Goal: Task Accomplishment & Management: Use online tool/utility

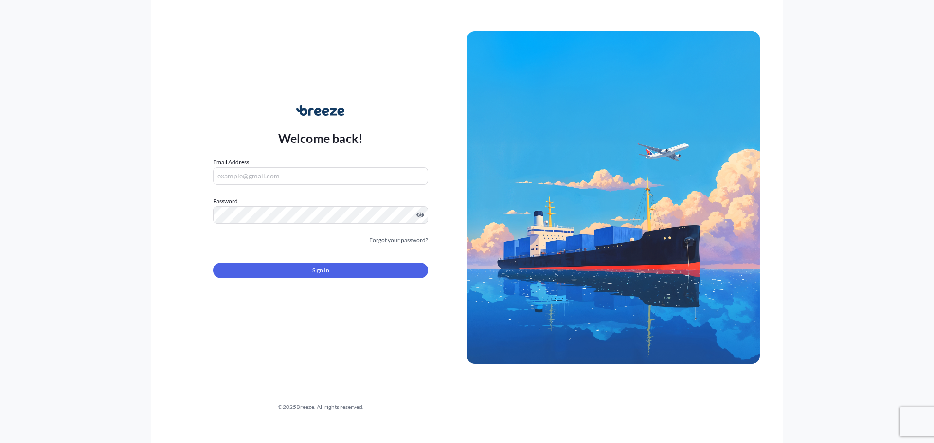
click at [290, 182] on input "Email Address" at bounding box center [320, 176] width 215 height 18
type input "[EMAIL_ADDRESS][DOMAIN_NAME]"
click at [343, 272] on button "Sign In" at bounding box center [320, 271] width 215 height 16
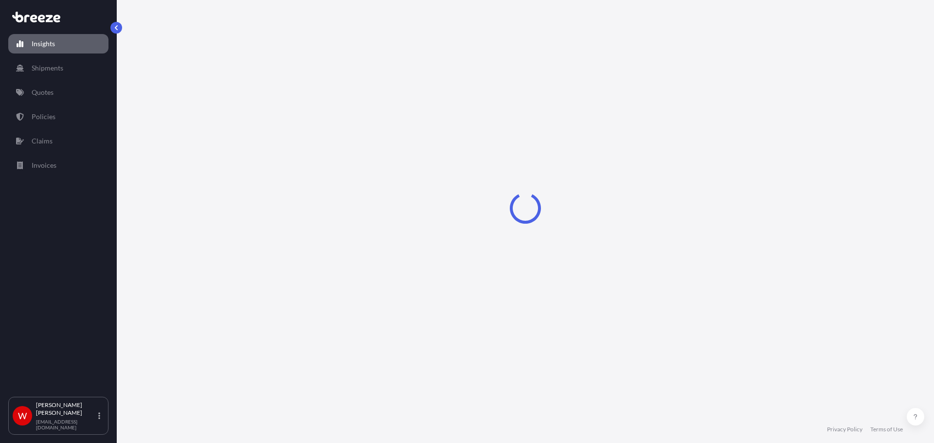
select select "2025"
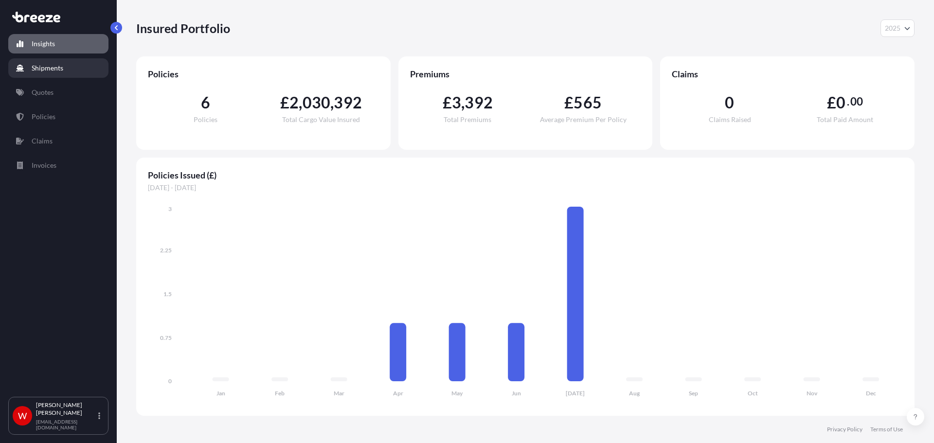
click at [37, 73] on p "Shipments" at bounding box center [48, 68] width 32 height 10
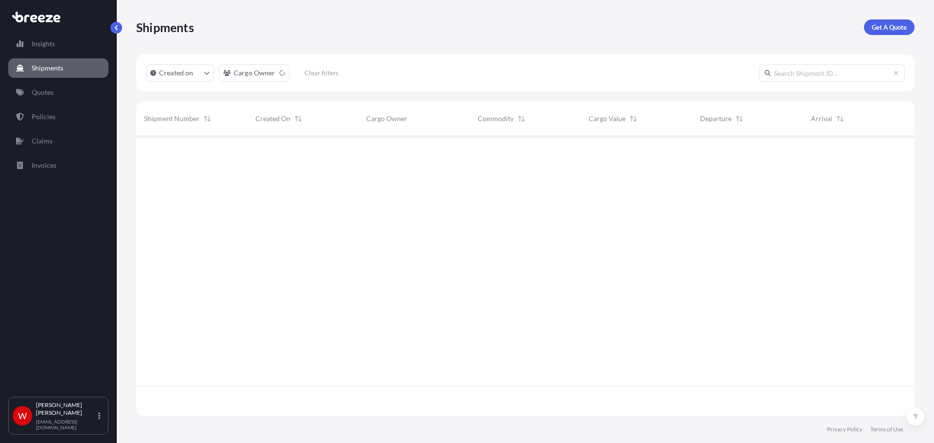
scroll to position [308, 771]
click at [62, 123] on link "Policies" at bounding box center [58, 116] width 100 height 19
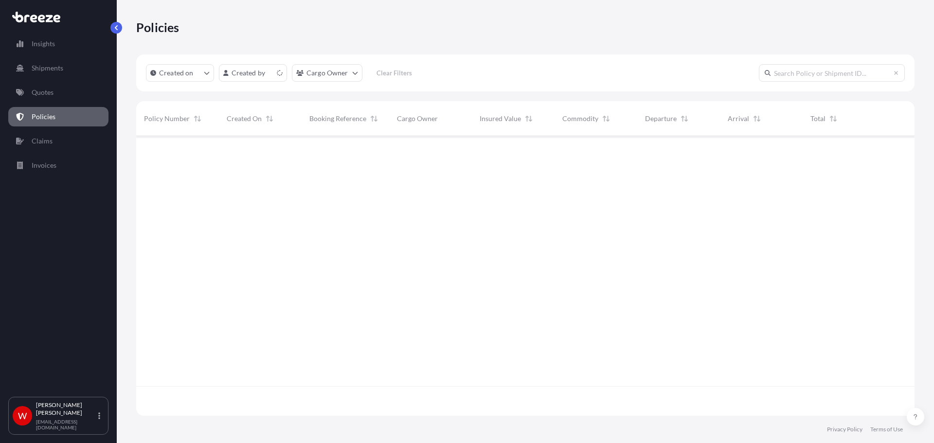
scroll to position [278, 771]
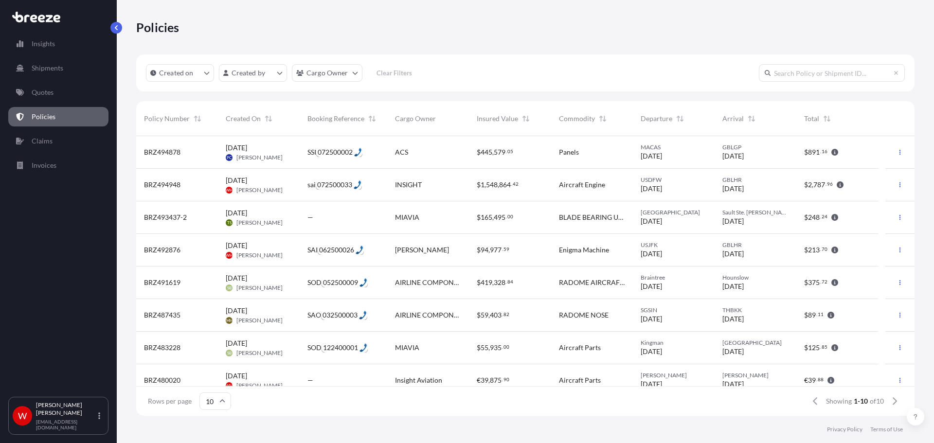
click at [744, 191] on span "[DATE]" at bounding box center [733, 189] width 21 height 10
